Goal: Task Accomplishment & Management: Manage account settings

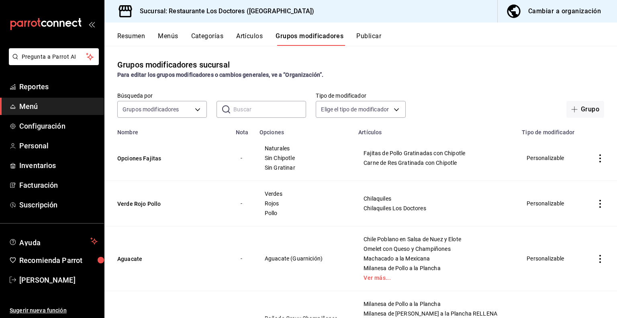
click at [257, 37] on button "Artículos" at bounding box center [249, 39] width 27 height 14
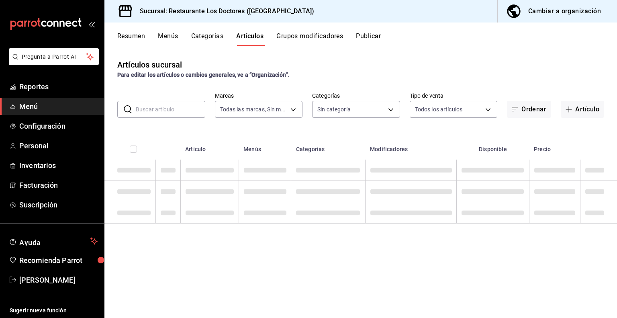
type input "269702e0-5912-4416-965b-3ce4215a42b7"
type input "172f5f52-2fbd-4857-9cbf-8bd92211e6b6,e40f68c4-5470-4488-bb64-5a0d73682263,e37cb…"
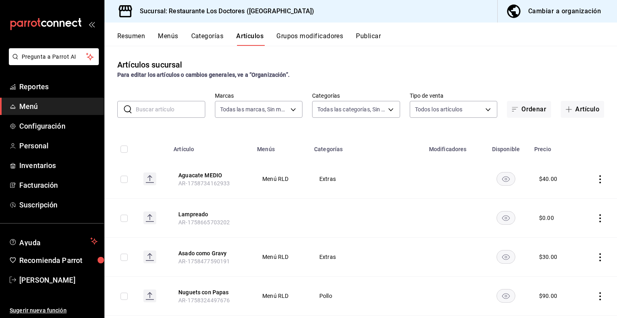
click at [173, 114] on input "text" at bounding box center [171, 109] width 70 height 16
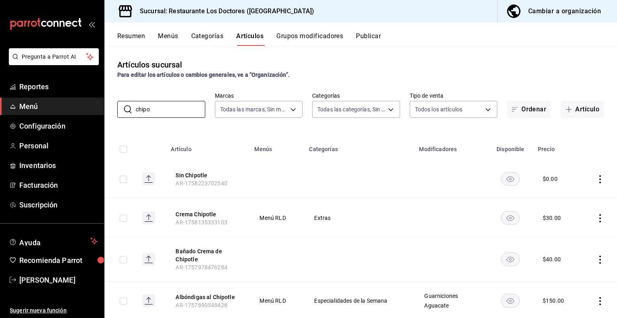
type input "chipo"
click at [599, 217] on icon "actions" at bounding box center [600, 218] width 2 height 8
click at [569, 238] on span "Editar" at bounding box center [570, 237] width 21 height 8
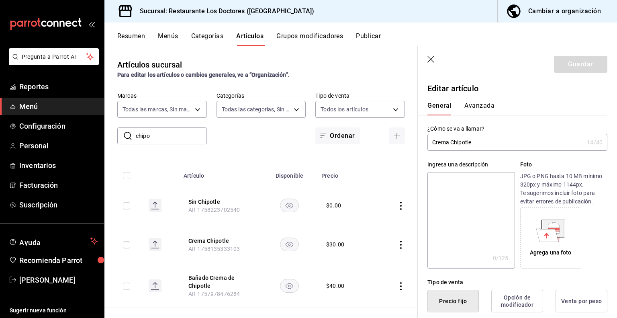
click at [434, 140] on input "Crema Chipotle" at bounding box center [505, 142] width 156 height 16
click at [436, 139] on input "1Crema Chipotle" at bounding box center [505, 142] width 156 height 16
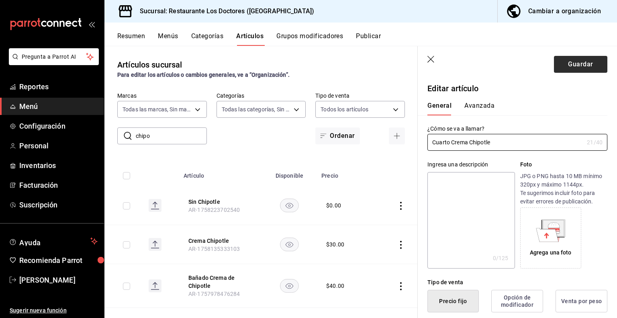
type input "Cuarto Crema Chipotle"
click at [576, 61] on button "Guardar" at bounding box center [580, 64] width 53 height 17
